Goal: Task Accomplishment & Management: Use online tool/utility

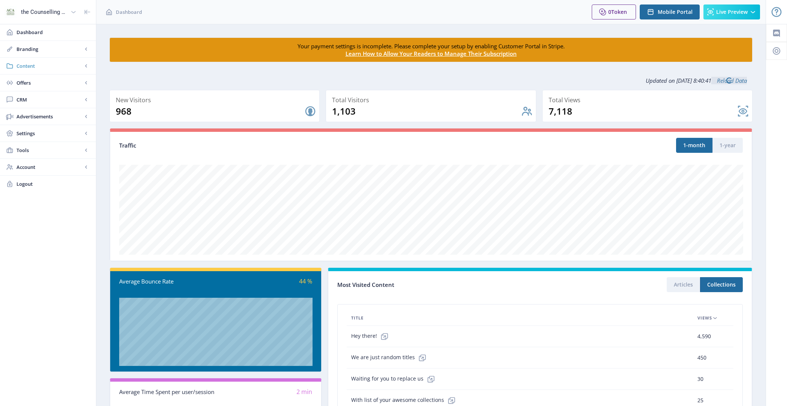
click at [62, 69] on span "Content" at bounding box center [49, 65] width 66 height 7
click at [62, 102] on span "Collections" at bounding box center [56, 99] width 64 height 7
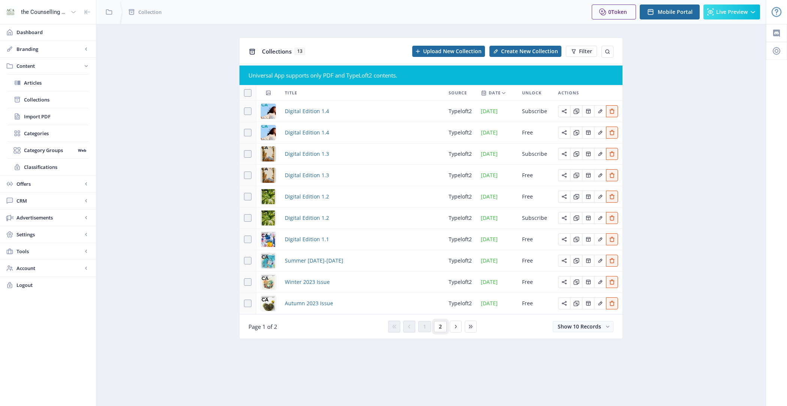
click at [440, 329] on span "2" at bounding box center [440, 327] width 3 height 6
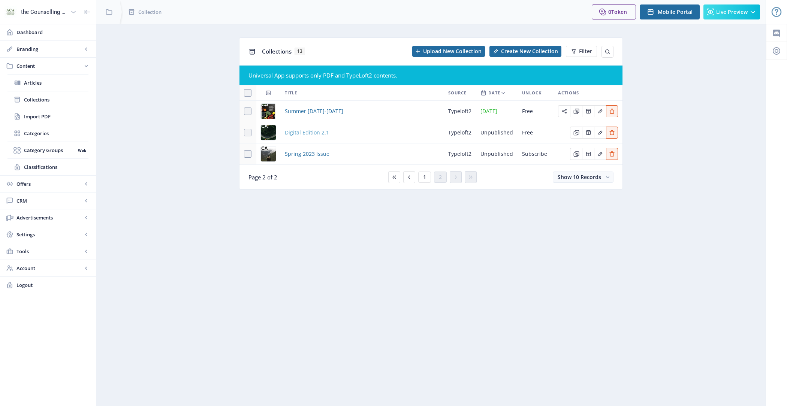
click at [310, 131] on span "Digital Edition 2.1" at bounding box center [307, 132] width 44 height 9
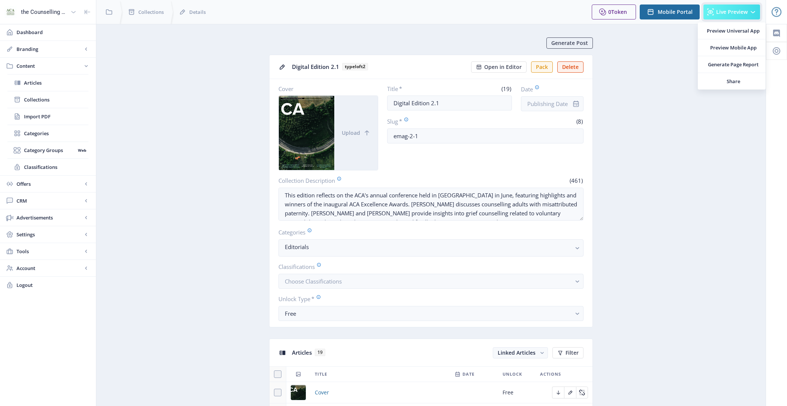
click at [735, 7] on button "Live Preview" at bounding box center [732, 11] width 57 height 15
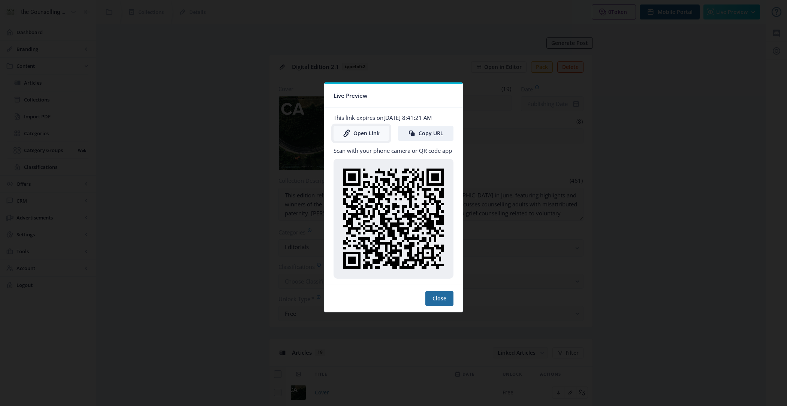
click at [360, 129] on link "Open Link" at bounding box center [361, 133] width 55 height 15
click at [433, 298] on button "Close" at bounding box center [440, 298] width 28 height 15
